Goal: Communication & Community: Answer question/provide support

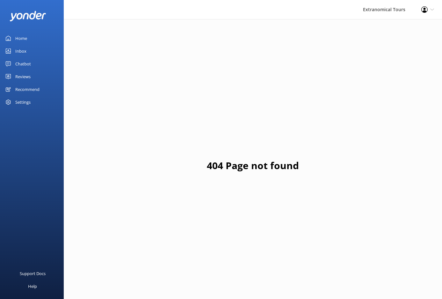
click at [20, 49] on div "Inbox" at bounding box center [20, 51] width 11 height 13
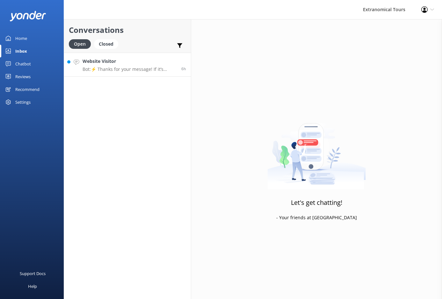
click at [132, 62] on h4 "Website Visitor" at bounding box center [130, 61] width 94 height 7
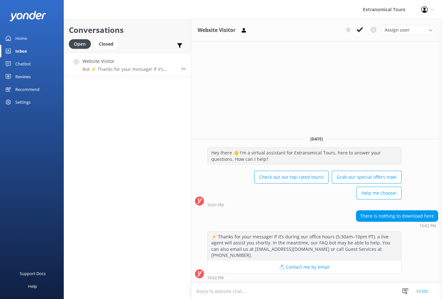
click at [351, 295] on textarea at bounding box center [316, 291] width 251 height 16
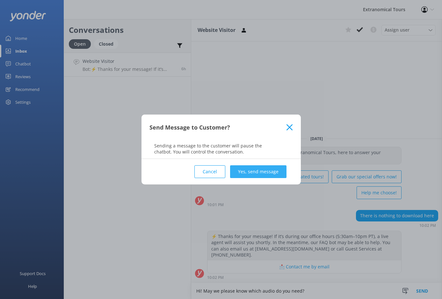
type textarea "Hi! May we please know which audio do you need?"
click at [260, 175] on button "Yes, send message" at bounding box center [258, 171] width 56 height 13
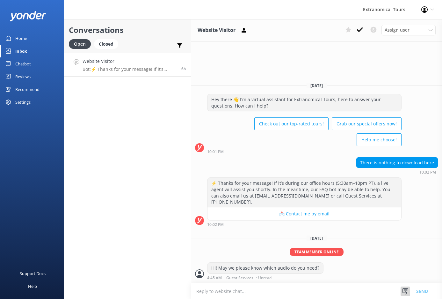
click at [407, 290] on icon at bounding box center [405, 291] width 6 height 6
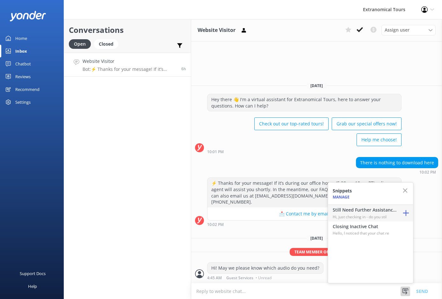
click at [365, 214] on p "Hi, just checking in - do you stil" at bounding box center [365, 217] width 64 height 6
type textarea "Hi, just checking in - do you still require assistance from our team on this? T…"
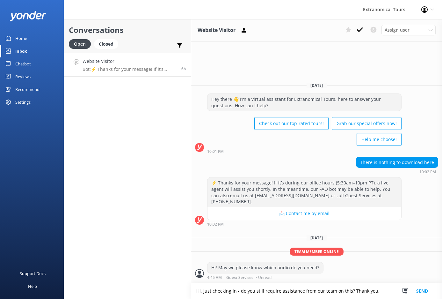
click at [428, 286] on button "Send" at bounding box center [422, 291] width 24 height 16
click at [403, 290] on use at bounding box center [406, 291] width 6 height 6
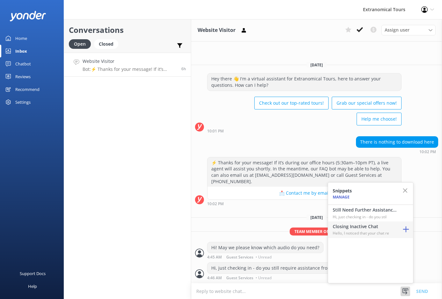
click at [365, 228] on h4 "Closing Inactive Chat" at bounding box center [365, 226] width 64 height 7
type textarea "Hello, I noticed that your chat remains open, but inactive. I will close this l…"
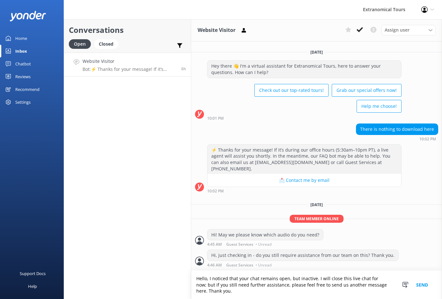
click at [416, 283] on button "Send" at bounding box center [422, 284] width 24 height 28
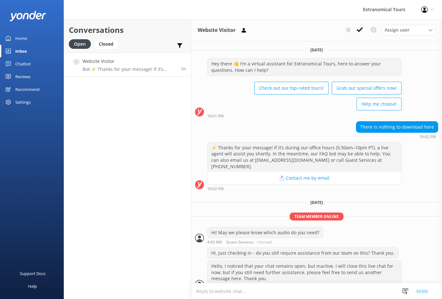
scroll to position [4, 0]
